Goal: Find specific page/section

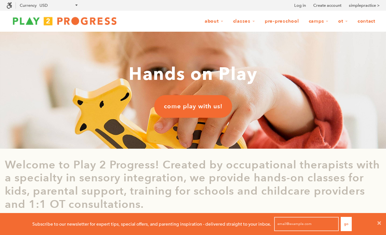
scroll to position [0, 5]
click at [381, 222] on icon at bounding box center [380, 223] width 4 height 4
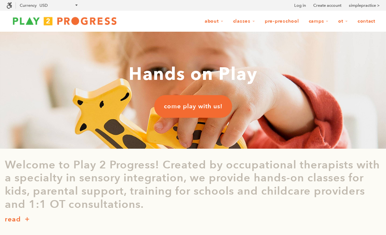
scroll to position [0, 0]
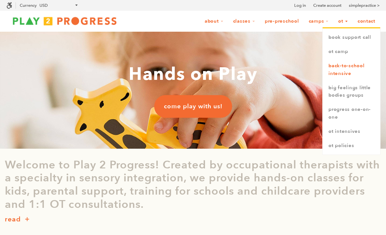
click at [344, 78] on link "Back-to-School Intensive" at bounding box center [352, 70] width 58 height 22
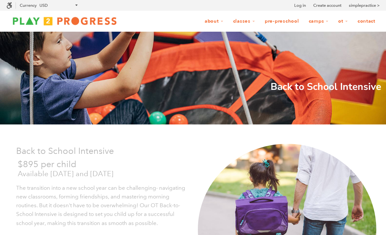
scroll to position [0, 5]
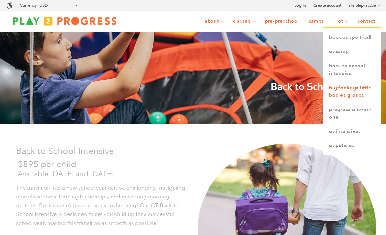
click at [342, 90] on link "Big Feelings Little Bodies Groups" at bounding box center [353, 92] width 58 height 22
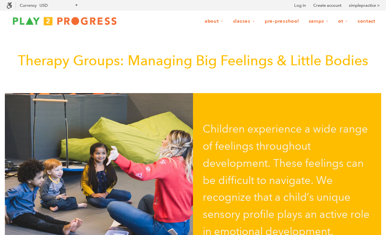
click at [360, 21] on link "Contact" at bounding box center [367, 21] width 26 height 12
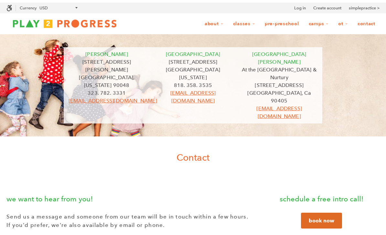
scroll to position [0, 5]
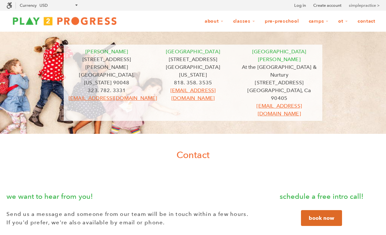
click at [357, 8] on link "simplepractice >" at bounding box center [364, 5] width 31 height 6
